Goal: Information Seeking & Learning: Learn about a topic

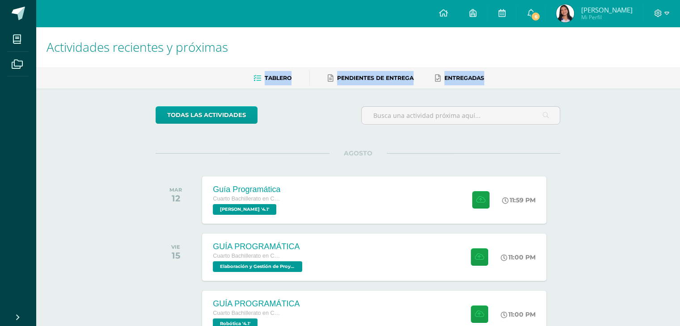
drag, startPoint x: 138, startPoint y: 74, endPoint x: 143, endPoint y: 109, distance: 34.8
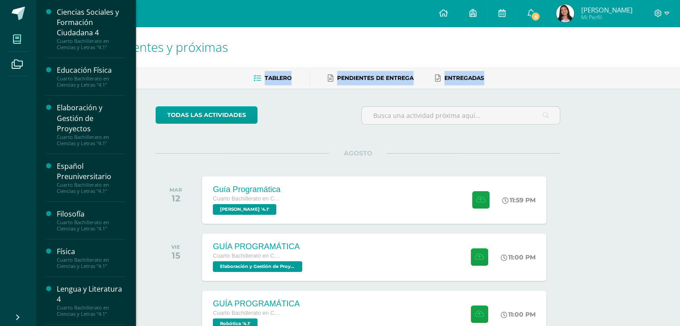
click at [18, 43] on icon at bounding box center [17, 39] width 8 height 9
click at [68, 263] on div "Cuarto Bachillerato en Ciencias y Letras "4.1"" at bounding box center [91, 263] width 68 height 13
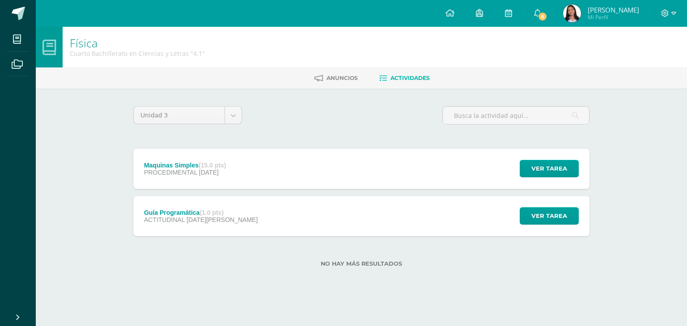
click at [190, 202] on div "Guía Programática (1.0 pts) ACTITUDINAL [DATE][PERSON_NAME]" at bounding box center [200, 216] width 135 height 40
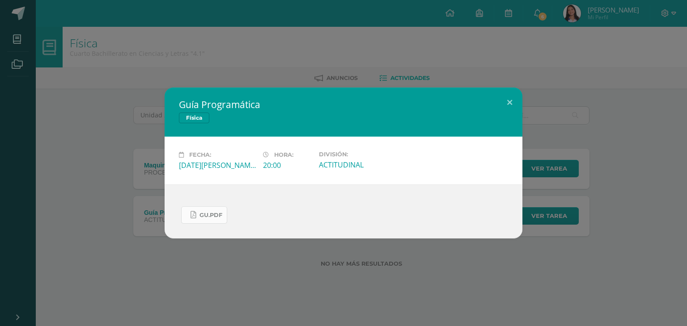
click at [198, 220] on link "Gu.pdf" at bounding box center [204, 215] width 46 height 17
